Goal: Information Seeking & Learning: Understand process/instructions

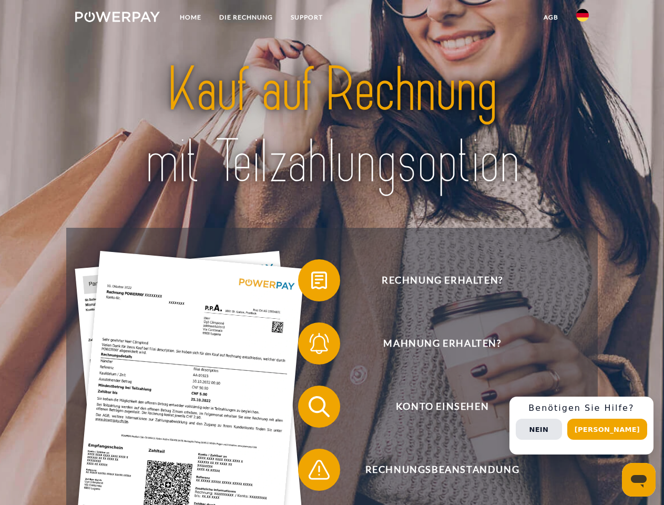
click at [117, 18] on img at bounding box center [117, 17] width 85 height 11
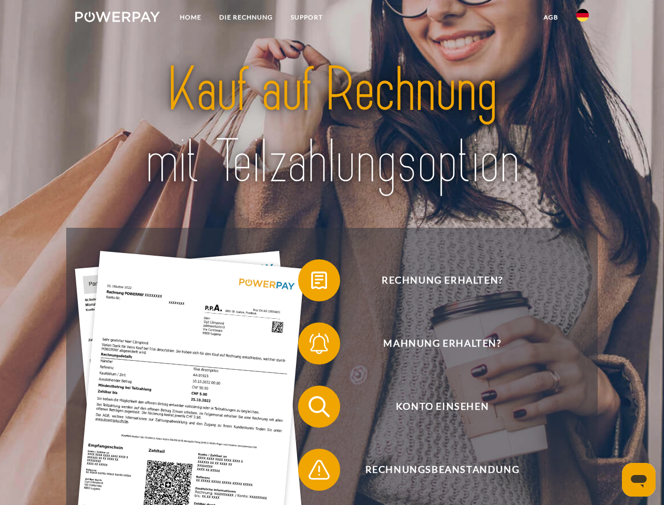
click at [583, 18] on img at bounding box center [582, 15] width 13 height 13
click at [551, 17] on link "agb" at bounding box center [551, 17] width 33 height 19
click at [311, 282] on span at bounding box center [303, 280] width 53 height 53
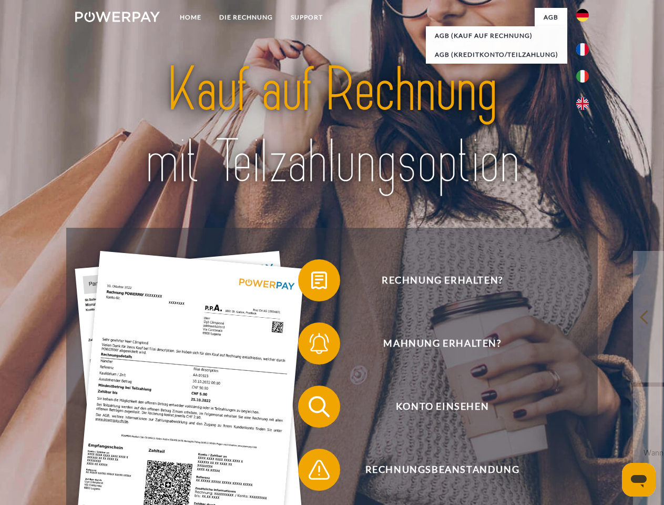
click at [311, 346] on span at bounding box center [303, 343] width 53 height 53
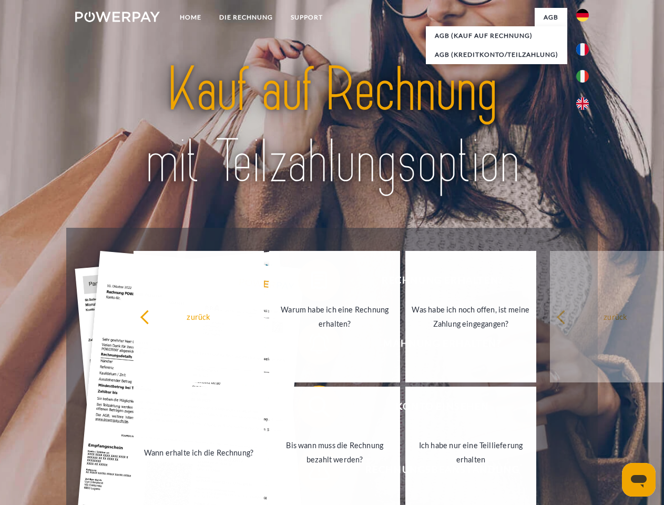
click at [311, 409] on link "Bis wann muss die Rechnung bezahlt werden?" at bounding box center [334, 452] width 131 height 131
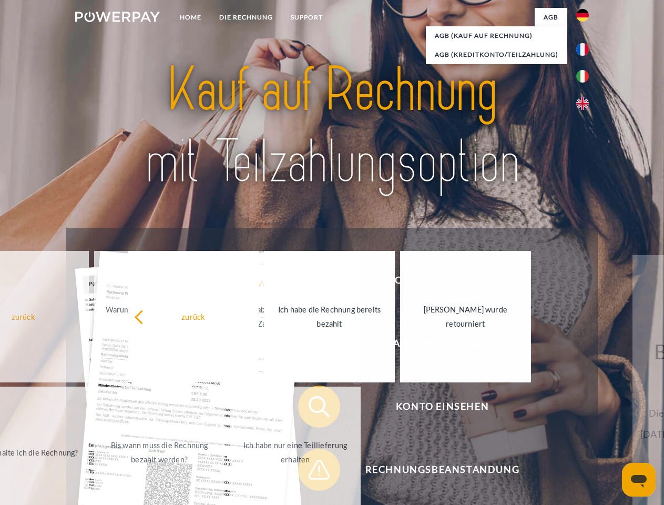
click at [311, 472] on div "zurück Warum habe ich eine Rechnung erhalten? Was habe ich noch offen, ist mein…" at bounding box center [159, 384] width 425 height 271
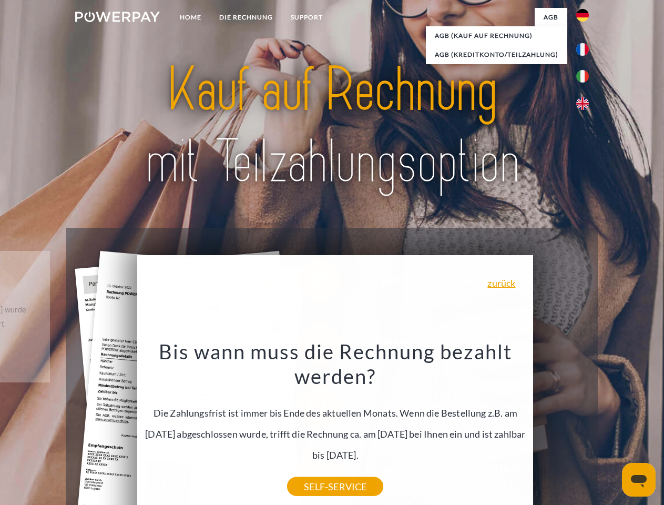
click at [585, 426] on div "Rechnung erhalten? Mahnung erhalten? Konto einsehen" at bounding box center [331, 438] width 531 height 421
click at [560, 428] on span "Konto einsehen" at bounding box center [442, 407] width 258 height 42
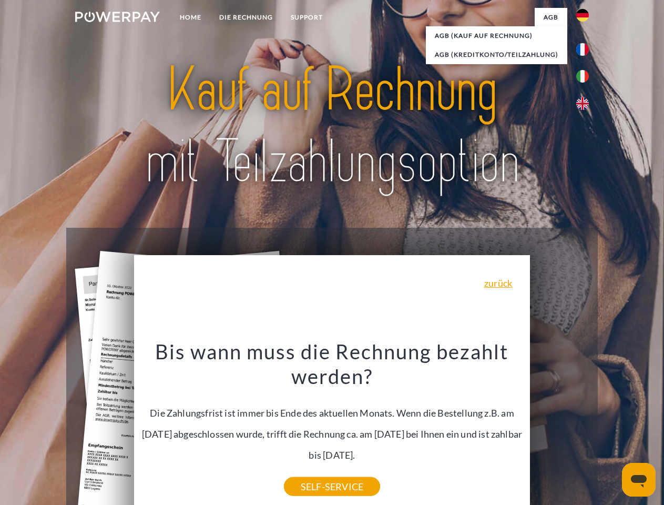
click at [611, 429] on header "Home DIE RECHNUNG SUPPORT" at bounding box center [332, 363] width 664 height 726
